Goal: Information Seeking & Learning: Learn about a topic

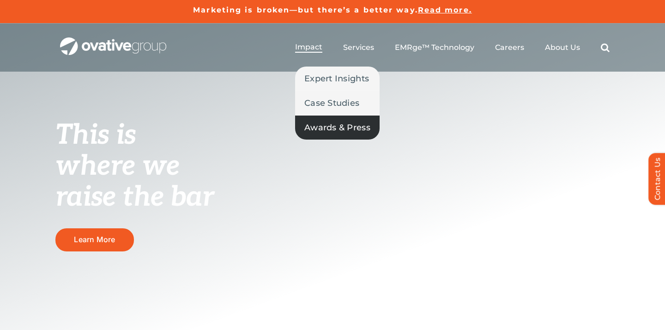
click at [325, 125] on span "Awards & Press" at bounding box center [337, 127] width 66 height 13
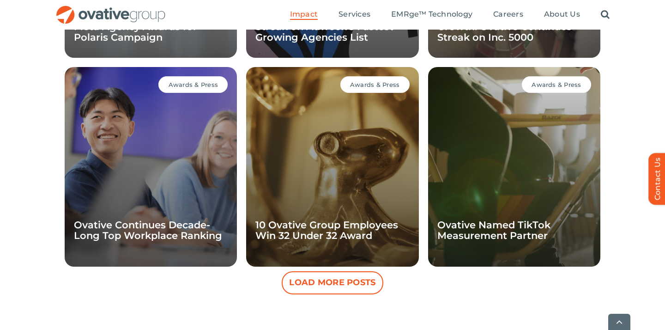
scroll to position [846, 0]
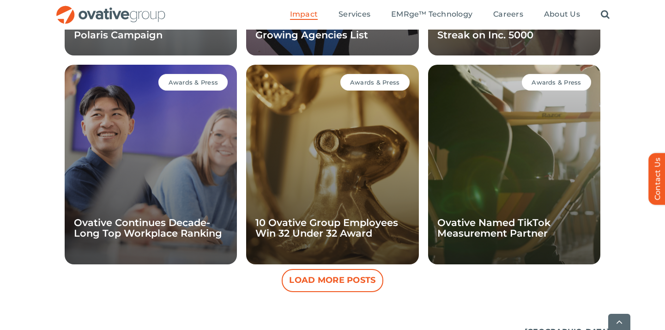
click at [310, 280] on button "Load More Posts" at bounding box center [333, 280] width 102 height 23
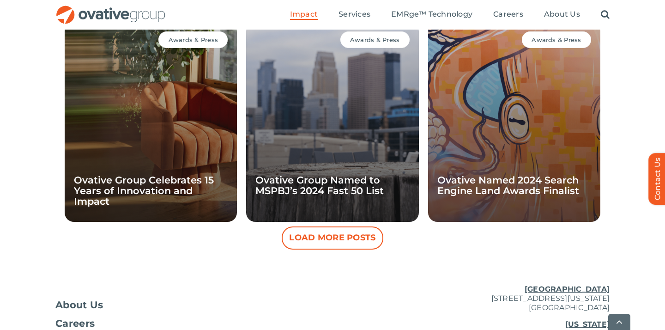
scroll to position [1321, 0]
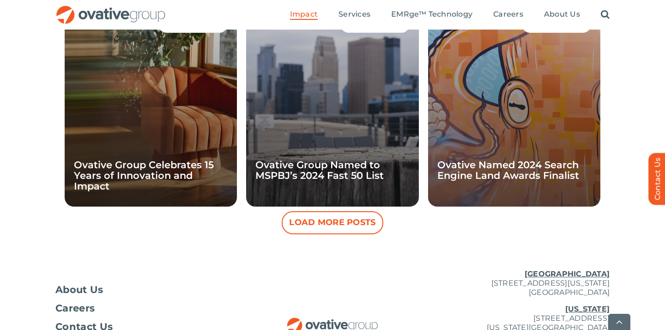
click at [336, 225] on button "Load More Posts" at bounding box center [333, 222] width 102 height 23
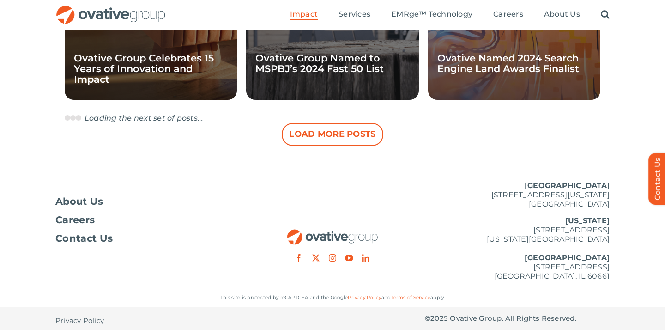
scroll to position [1366, 0]
